Goal: Task Accomplishment & Management: Manage account settings

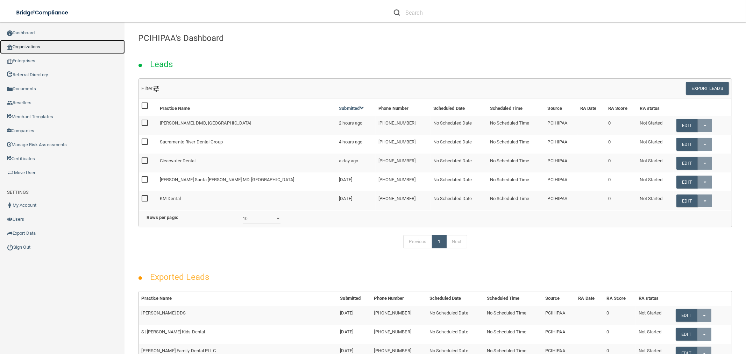
click at [78, 44] on link "Organizations" at bounding box center [62, 47] width 125 height 14
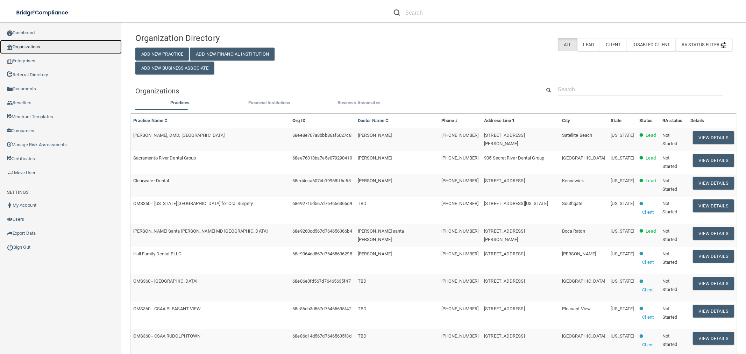
click at [59, 49] on link "Organizations" at bounding box center [61, 47] width 122 height 14
click at [594, 86] on input "text" at bounding box center [641, 89] width 166 height 13
paste input "[PERSON_NAME][EMAIL_ADDRESS][DOMAIN_NAME]"
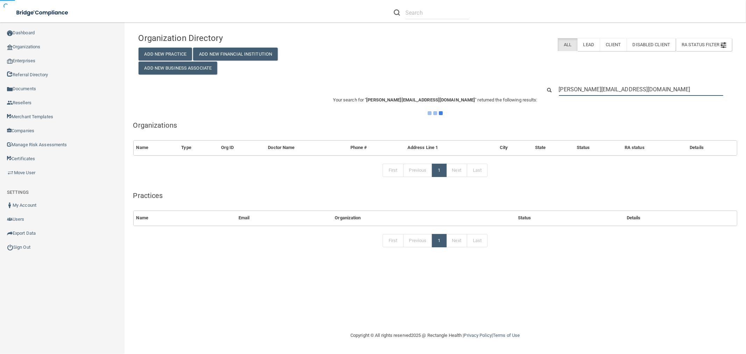
type input "[PERSON_NAME][EMAIL_ADDRESS][DOMAIN_NAME]"
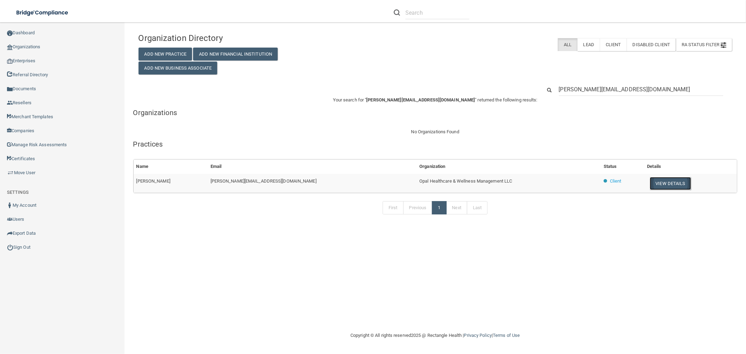
click at [657, 178] on button "View Details" at bounding box center [670, 183] width 41 height 13
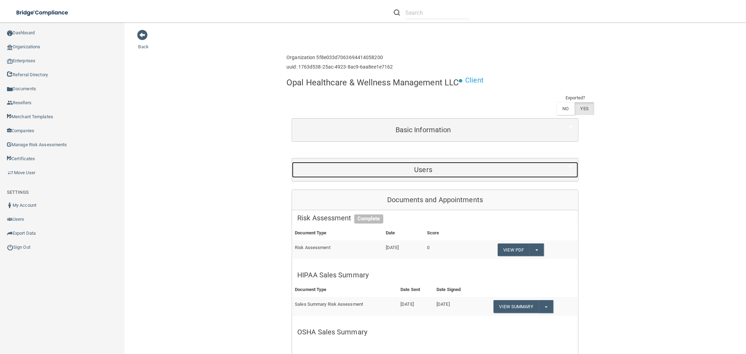
click at [428, 167] on h5 "Users" at bounding box center [423, 170] width 252 height 8
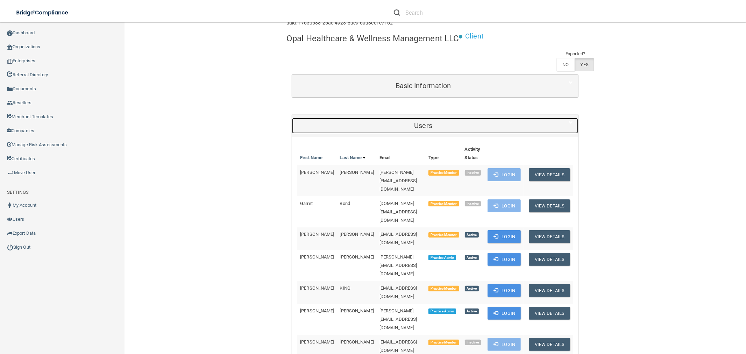
scroll to position [117, 0]
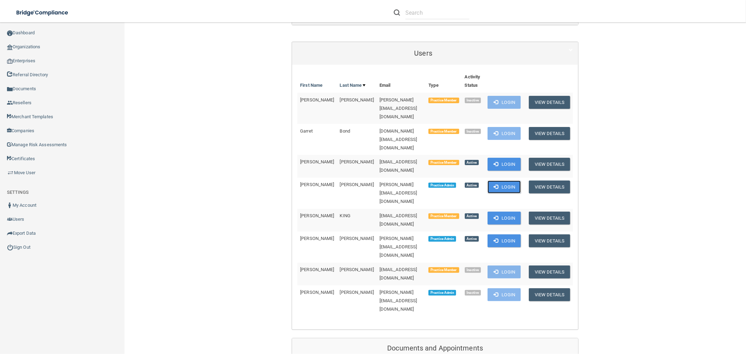
click at [501, 181] on button "Login" at bounding box center [504, 187] width 33 height 13
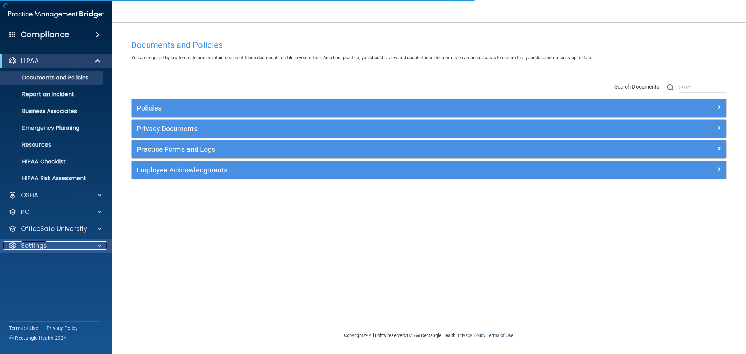
click at [34, 247] on p "Settings" at bounding box center [34, 245] width 26 height 8
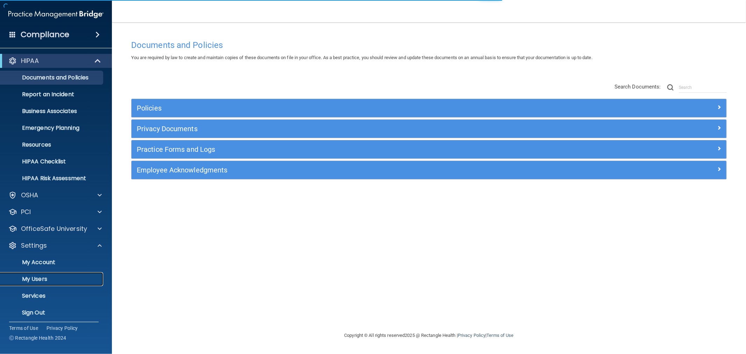
click at [35, 282] on p "My Users" at bounding box center [53, 279] width 96 height 7
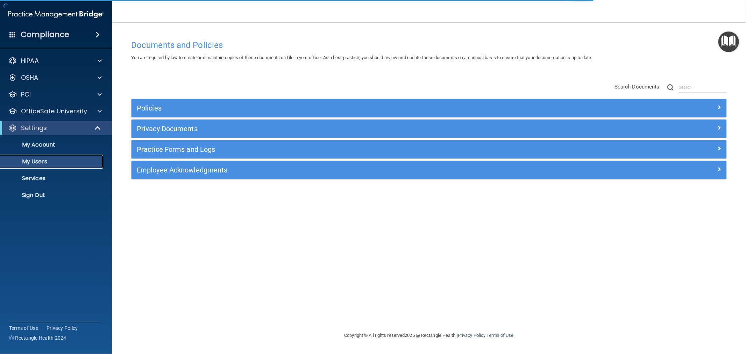
select select "20"
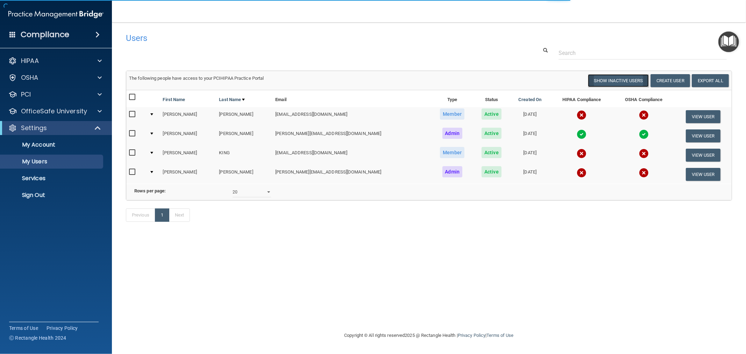
click at [617, 81] on button "Show Inactive Users" at bounding box center [618, 80] width 61 height 13
select select "20"
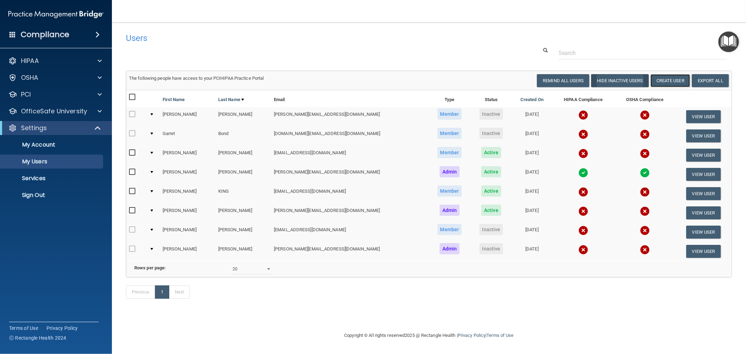
drag, startPoint x: 668, startPoint y: 84, endPoint x: 597, endPoint y: 85, distance: 70.3
click at [668, 84] on button "Create User" at bounding box center [671, 80] width 40 height 13
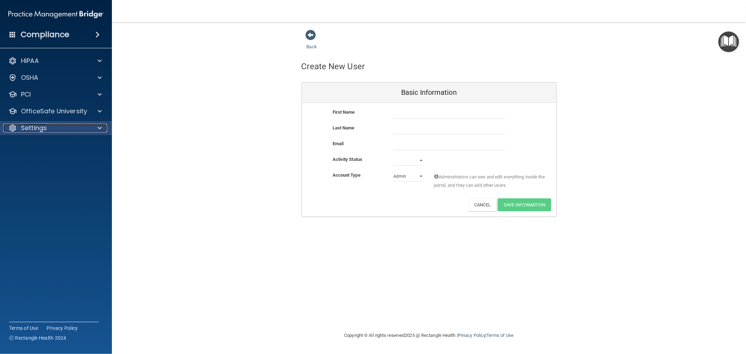
click at [41, 128] on p "Settings" at bounding box center [34, 128] width 26 height 8
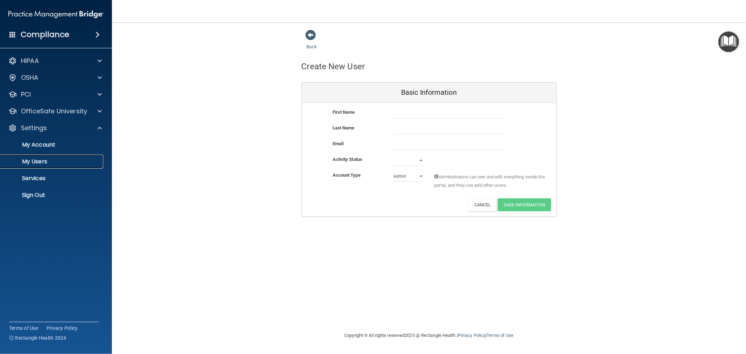
click at [43, 162] on p "My Users" at bounding box center [53, 161] width 96 height 7
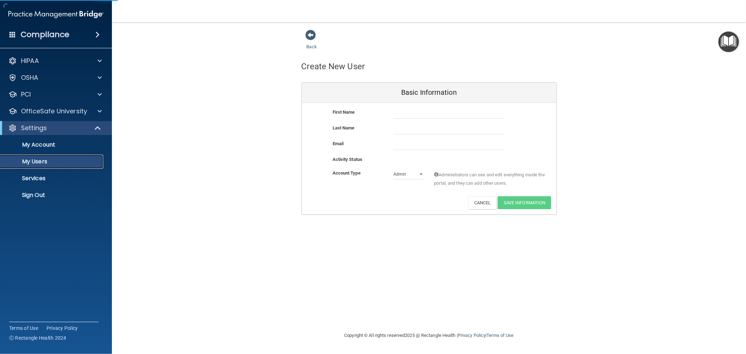
select select "20"
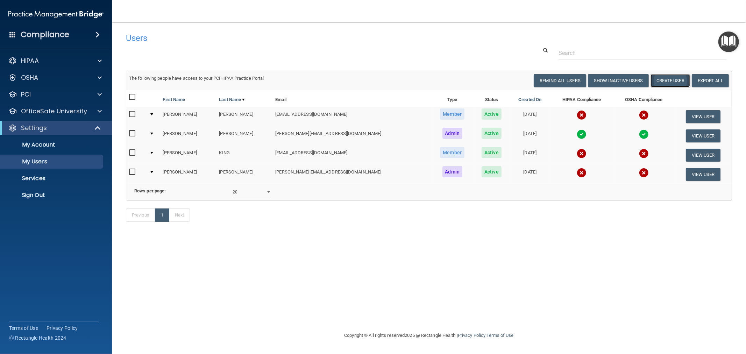
click at [675, 78] on button "Create User" at bounding box center [671, 80] width 40 height 13
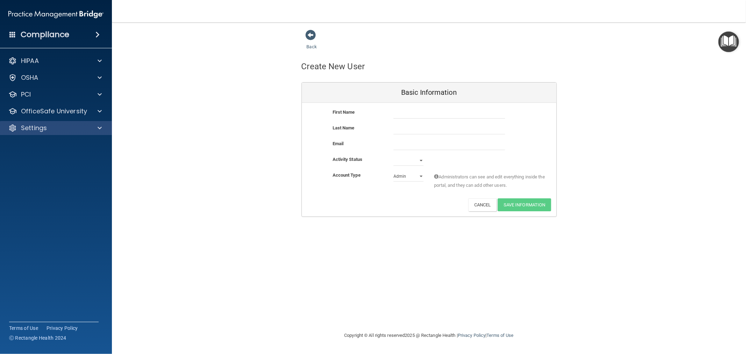
click at [29, 122] on div "Settings" at bounding box center [56, 128] width 112 height 14
click at [29, 127] on p "Settings" at bounding box center [34, 128] width 26 height 8
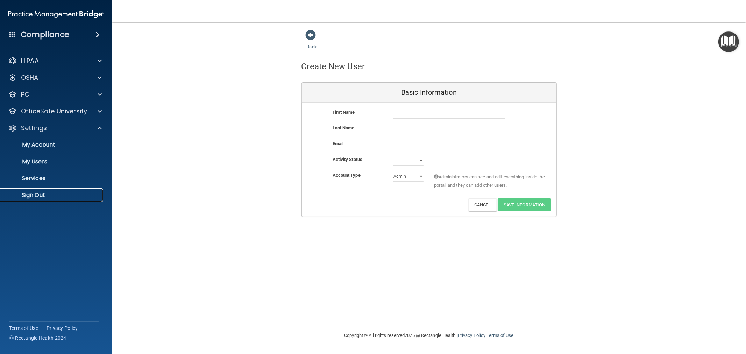
click at [40, 195] on p "Sign Out" at bounding box center [53, 195] width 96 height 7
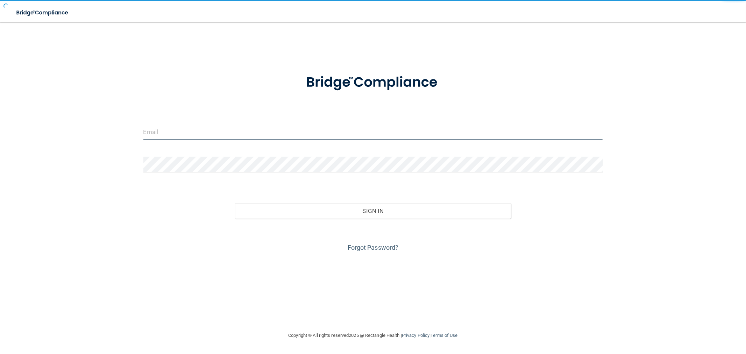
type input "[EMAIL_ADDRESS][DOMAIN_NAME]"
